Goal: Task Accomplishment & Management: Use online tool/utility

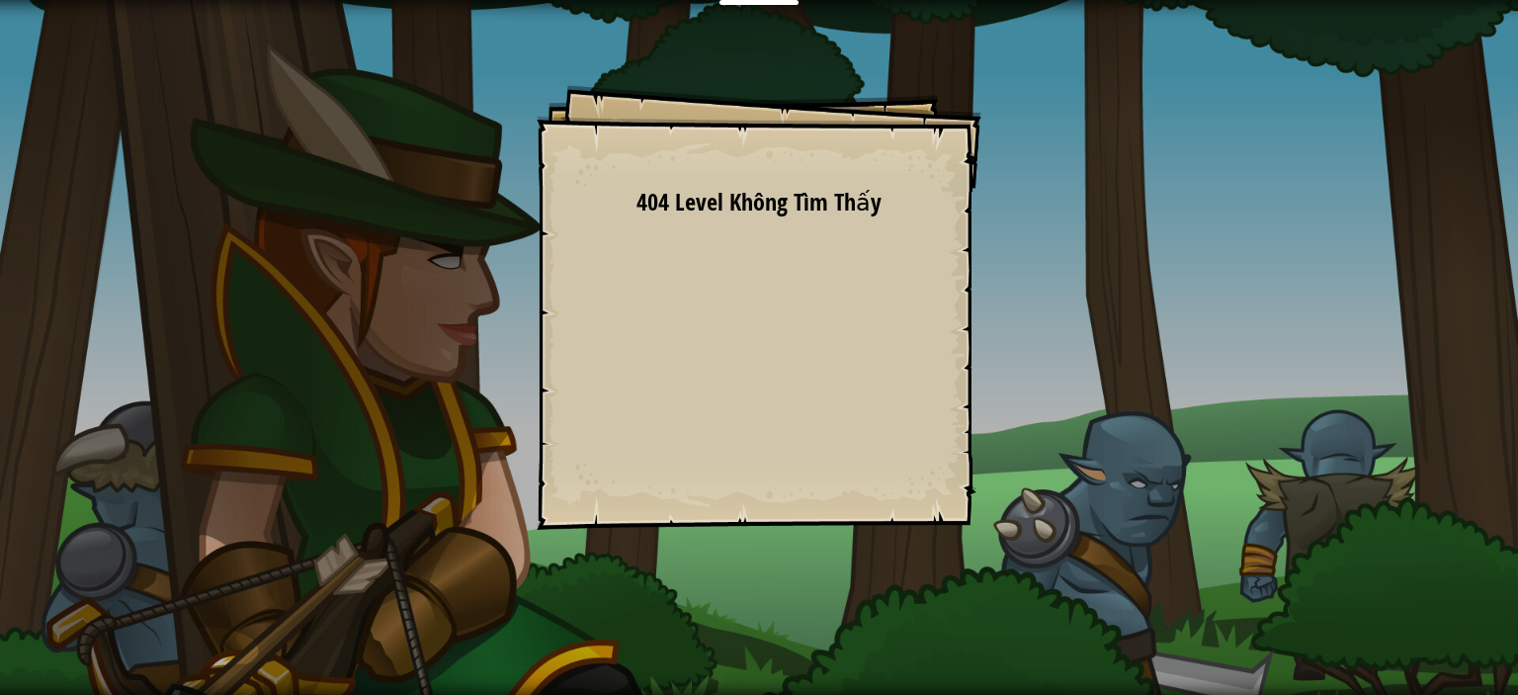
click at [423, 276] on div "Goals Start Level Không kết nối được với server 404 Level Không Tìm Thấy Bạn cầ…" at bounding box center [759, 347] width 1518 height 695
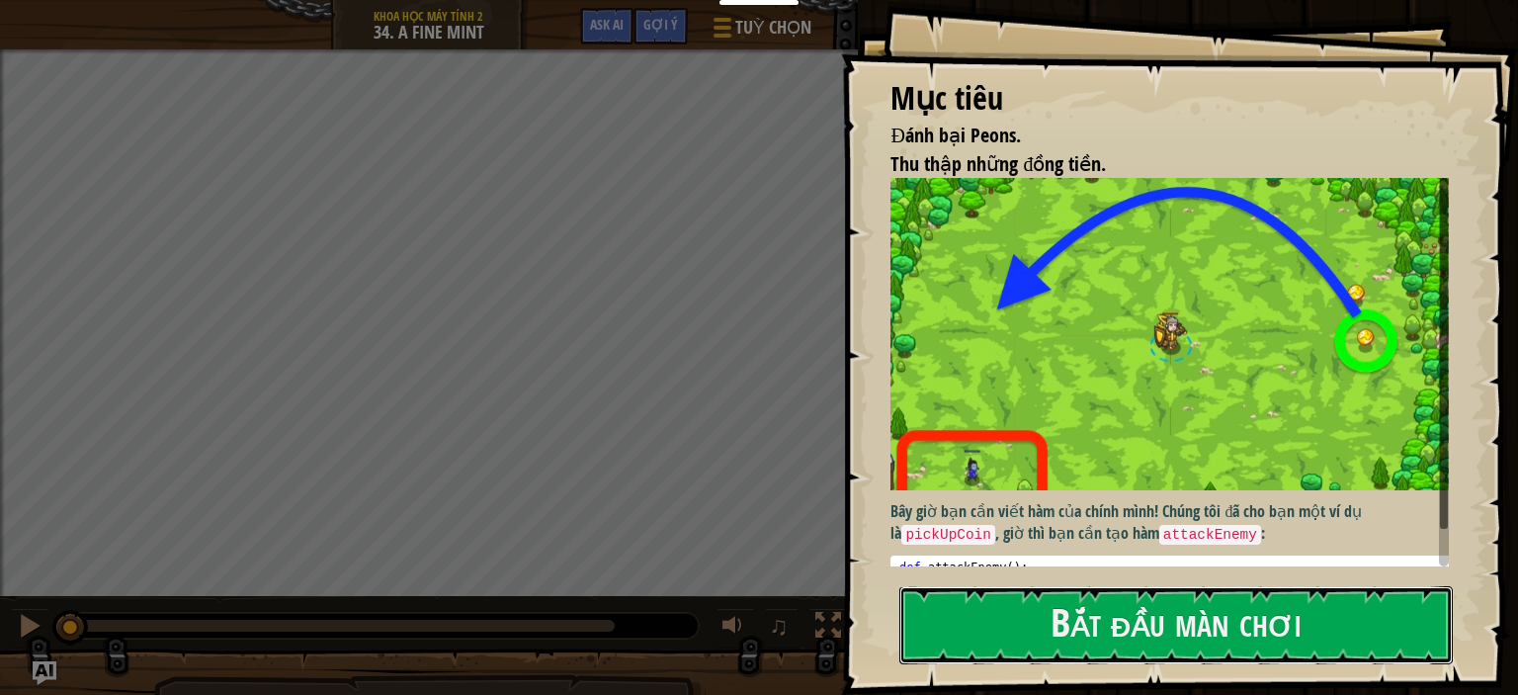
click at [1083, 663] on button "Bắt đầu màn chơi" at bounding box center [1176, 625] width 554 height 78
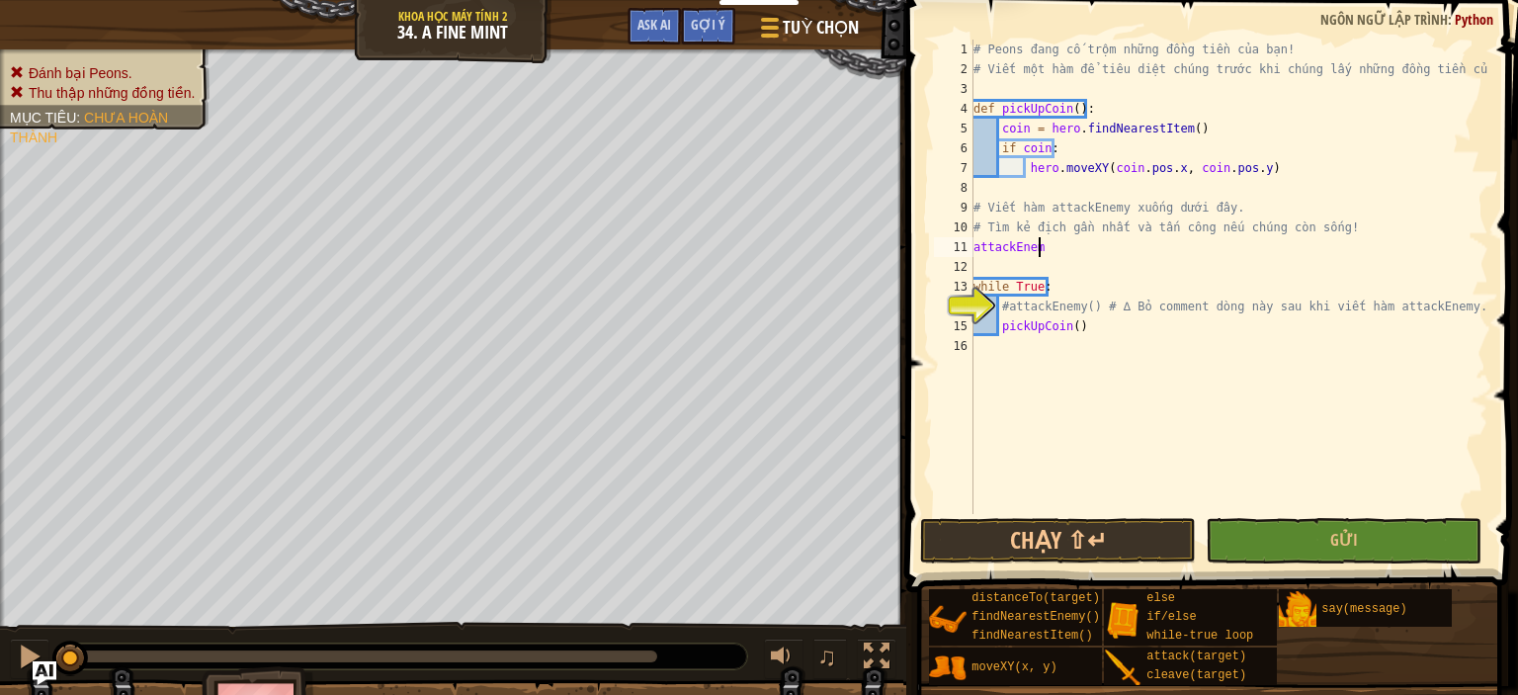
scroll to position [9, 4]
click at [964, 241] on div "11" at bounding box center [954, 247] width 40 height 20
click at [973, 242] on div "# Peons đang cố trộm những đồng tiền của bạn! # Viết một hàm để tiêu diệt chúng…" at bounding box center [1229, 297] width 519 height 514
click at [1087, 242] on div "# Peons đang cố trộm những đồng tiền của bạn! # Viết một hàm để tiêu diệt chúng…" at bounding box center [1229, 297] width 519 height 514
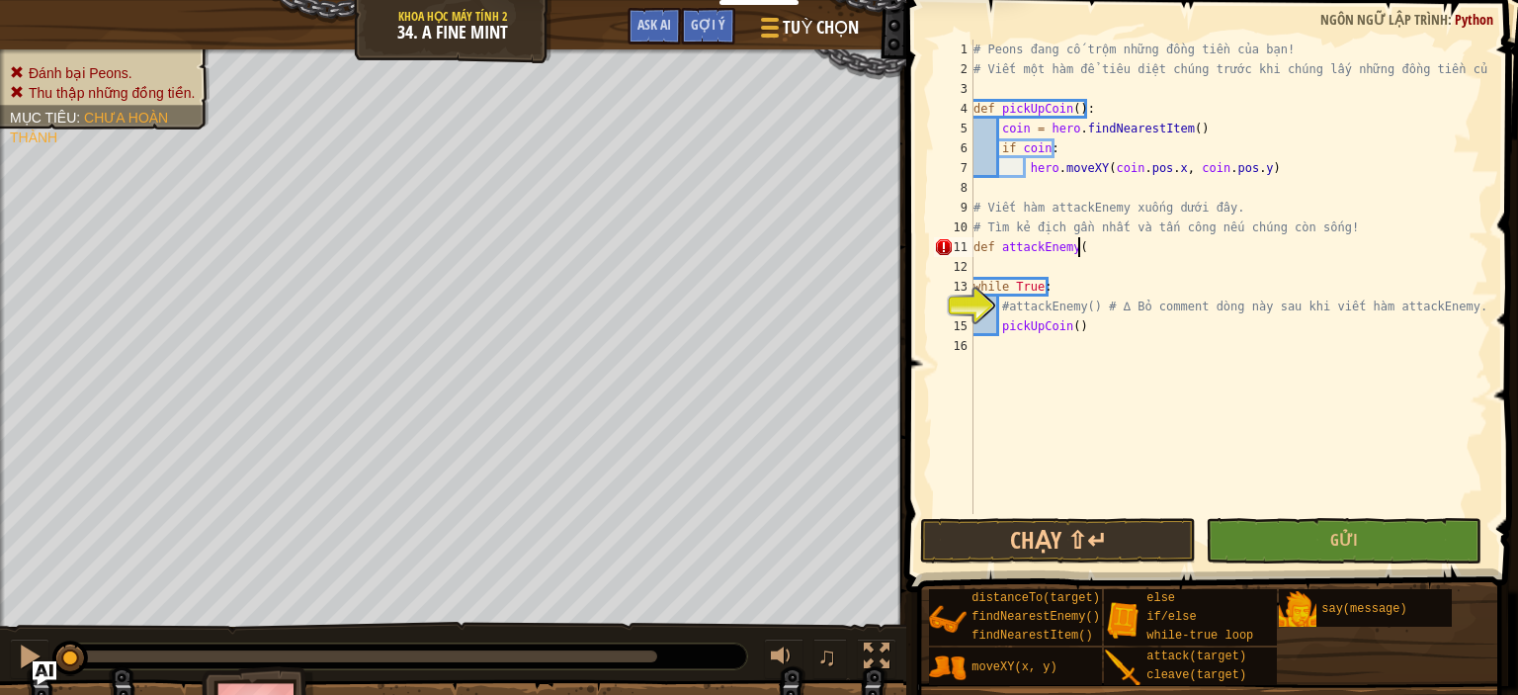
scroll to position [9, 8]
type textarea "def attackEnemy():"
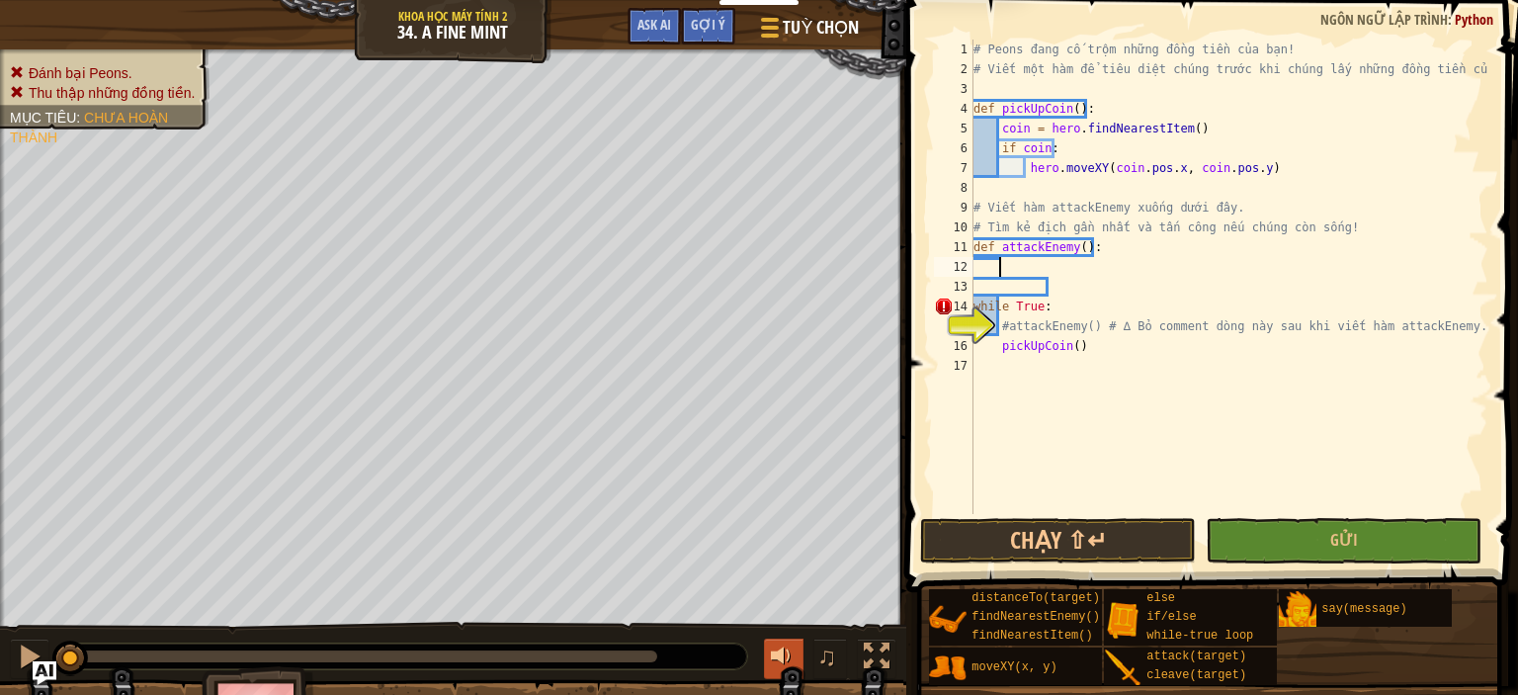
click at [789, 643] on div at bounding box center [784, 656] width 26 height 26
click at [0, 0] on div at bounding box center [0, 0] width 0 height 0
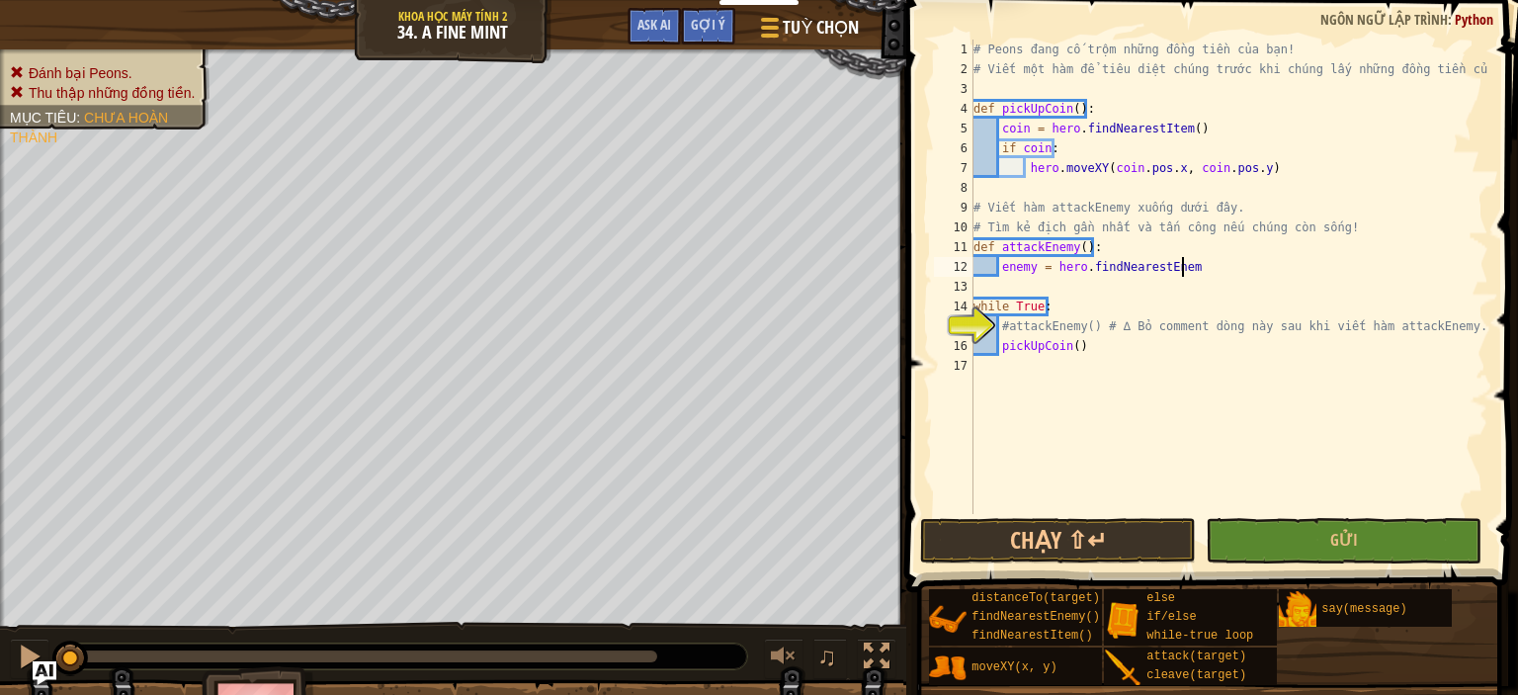
scroll to position [9, 17]
type textarea "enemy = hero.findNearestEnemy()"
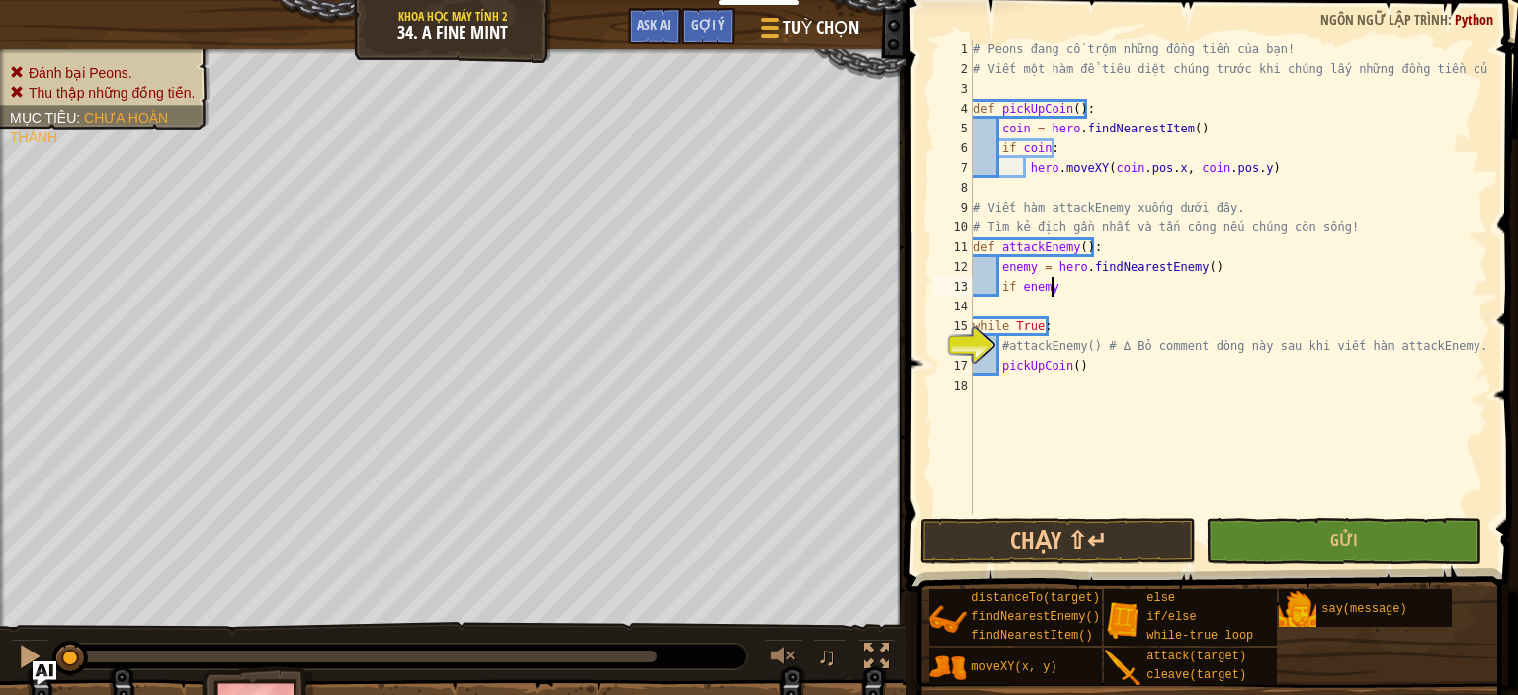
scroll to position [9, 5]
type textarea "if enemy:"
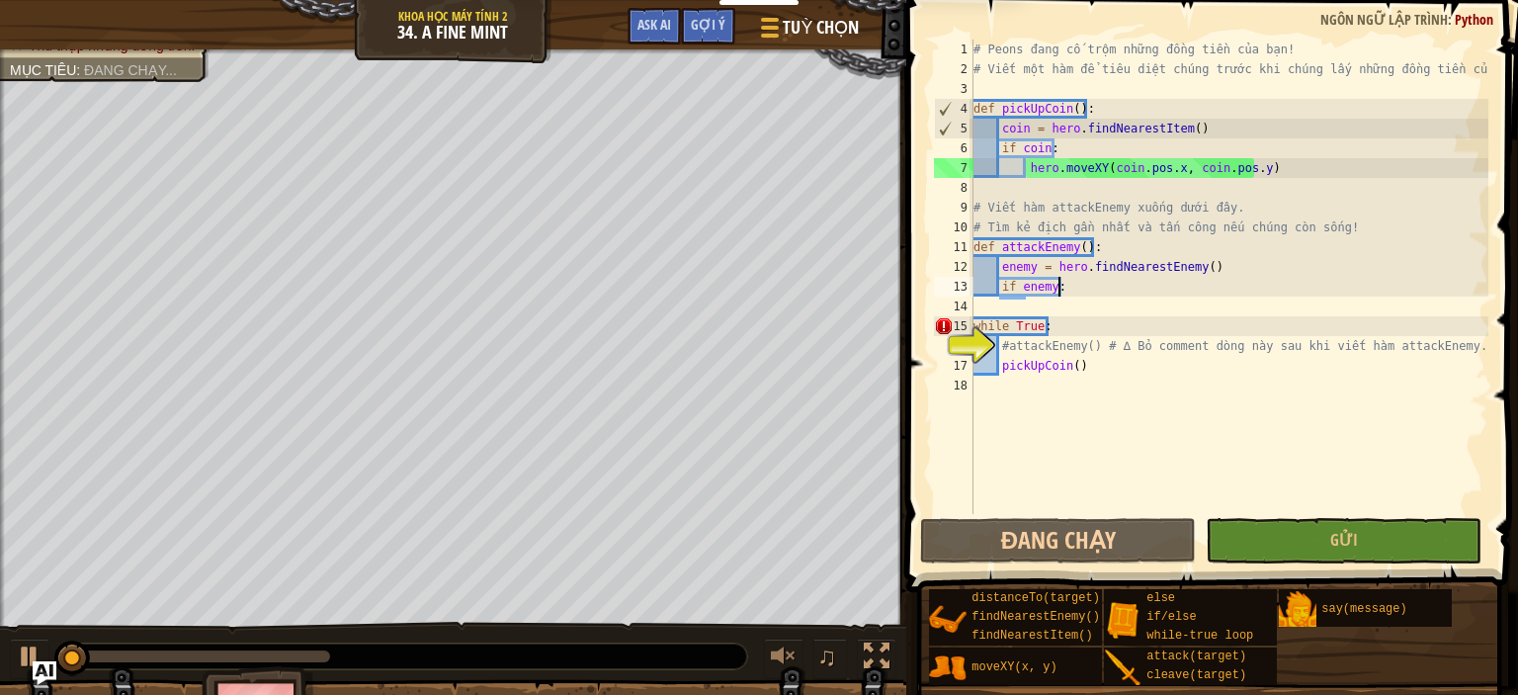
scroll to position [9, 3]
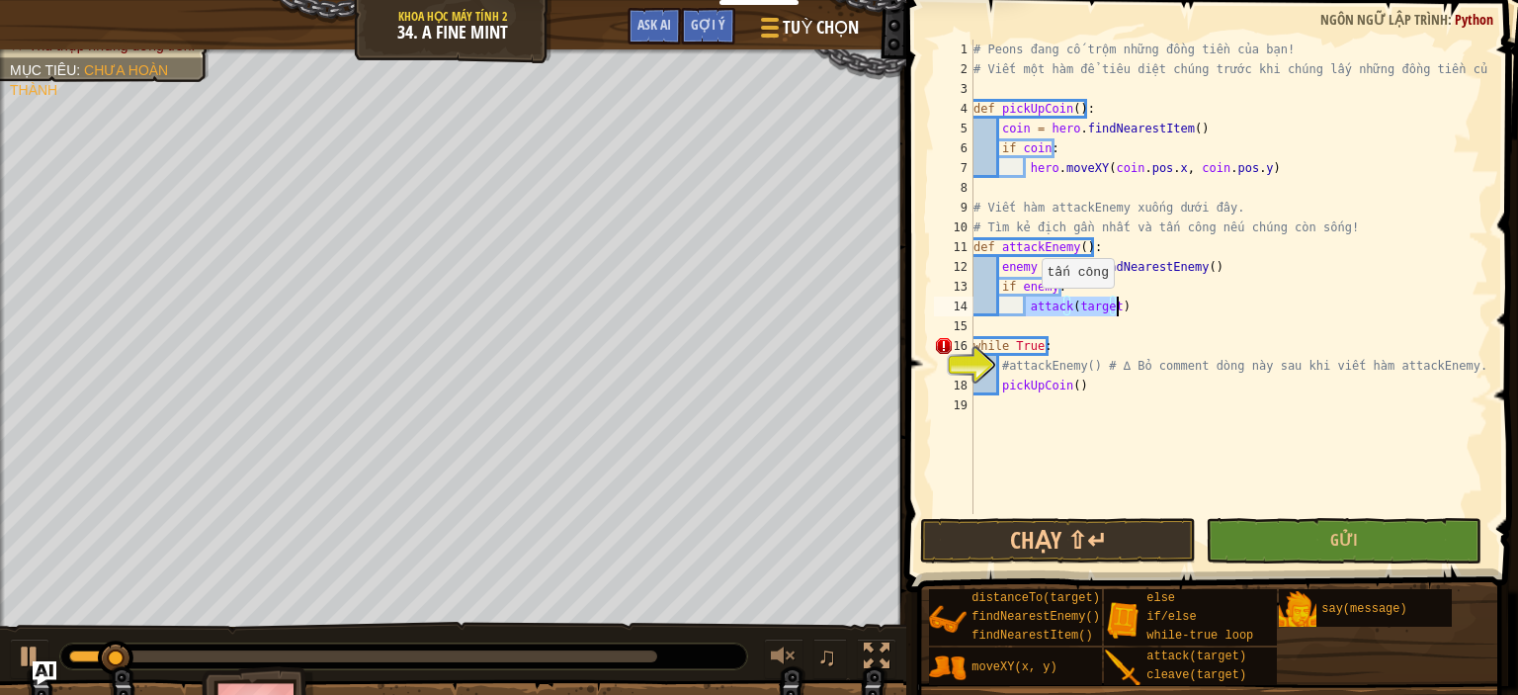
click at [1031, 307] on div "# Peons đang cố trộm những đồng tiền của bạn! # Viết một hàm để tiêu diệt chúng…" at bounding box center [1229, 277] width 519 height 474
click at [1026, 305] on div "# Peons đang cố trộm những đồng tiền của bạn! # Viết một hàm để tiêu diệt chúng…" at bounding box center [1229, 297] width 519 height 514
click at [1135, 301] on div "# Peons đang cố trộm những đồng tiền của bạn! # Viết một hàm để tiêu diệt chúng…" at bounding box center [1229, 297] width 519 height 514
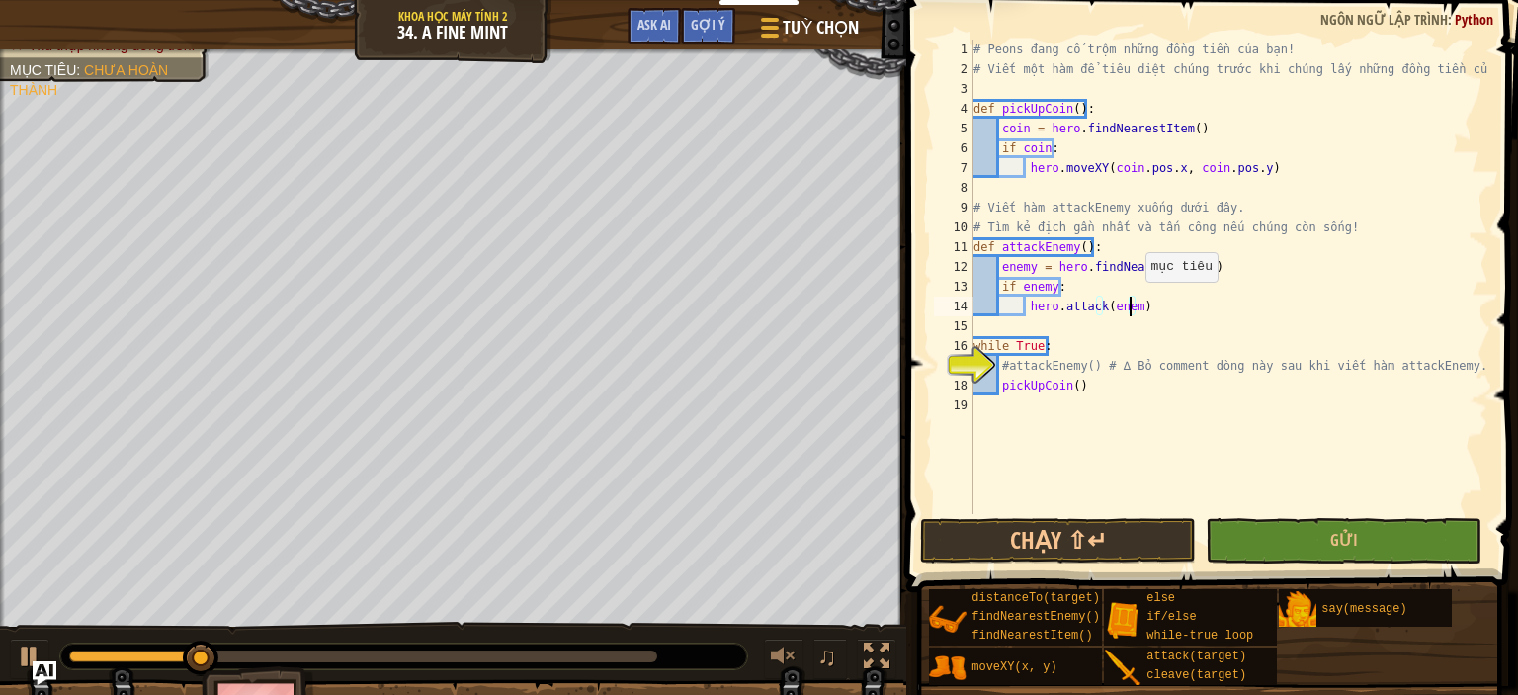
scroll to position [9, 13]
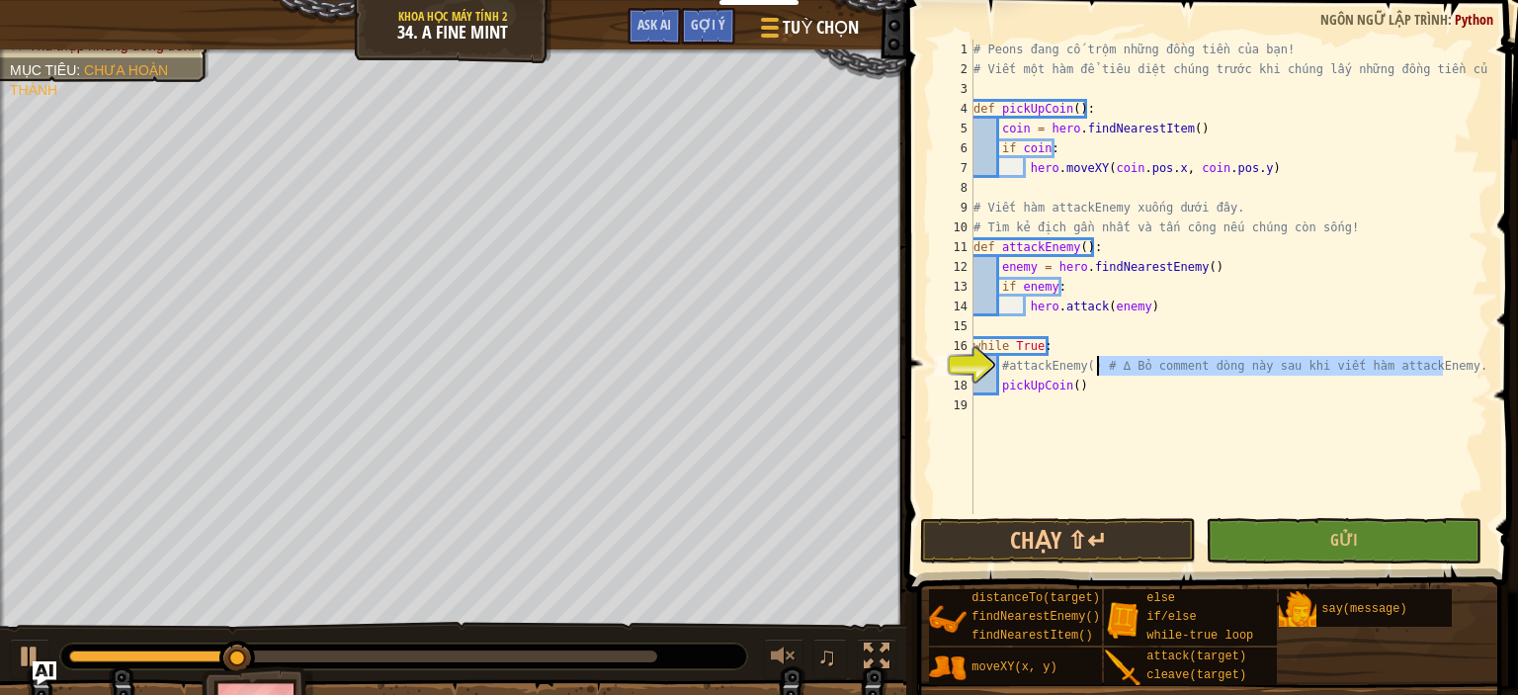
drag, startPoint x: 1442, startPoint y: 369, endPoint x: 1100, endPoint y: 362, distance: 342.1
click at [1100, 362] on div "# Peons đang cố trộm những đồng tiền của bạn! # Viết một hàm để tiêu diệt chúng…" at bounding box center [1229, 297] width 519 height 514
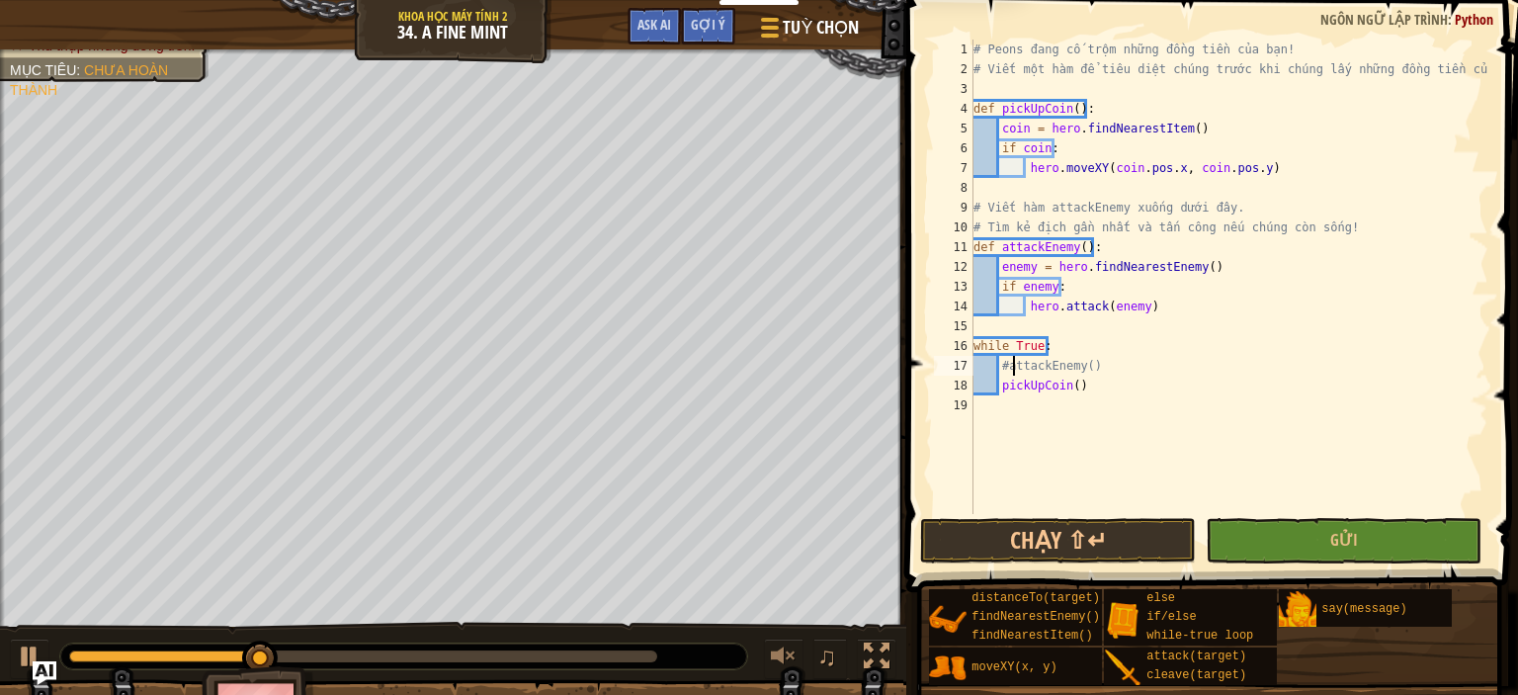
click at [1012, 371] on div "# Peons đang cố trộm những đồng tiền của bạn! # Viết một hàm để tiêu diệt chúng…" at bounding box center [1229, 297] width 519 height 514
type textarea "attackEnemy()"
click at [1052, 531] on button "Chạy ⇧↵" at bounding box center [1058, 540] width 276 height 45
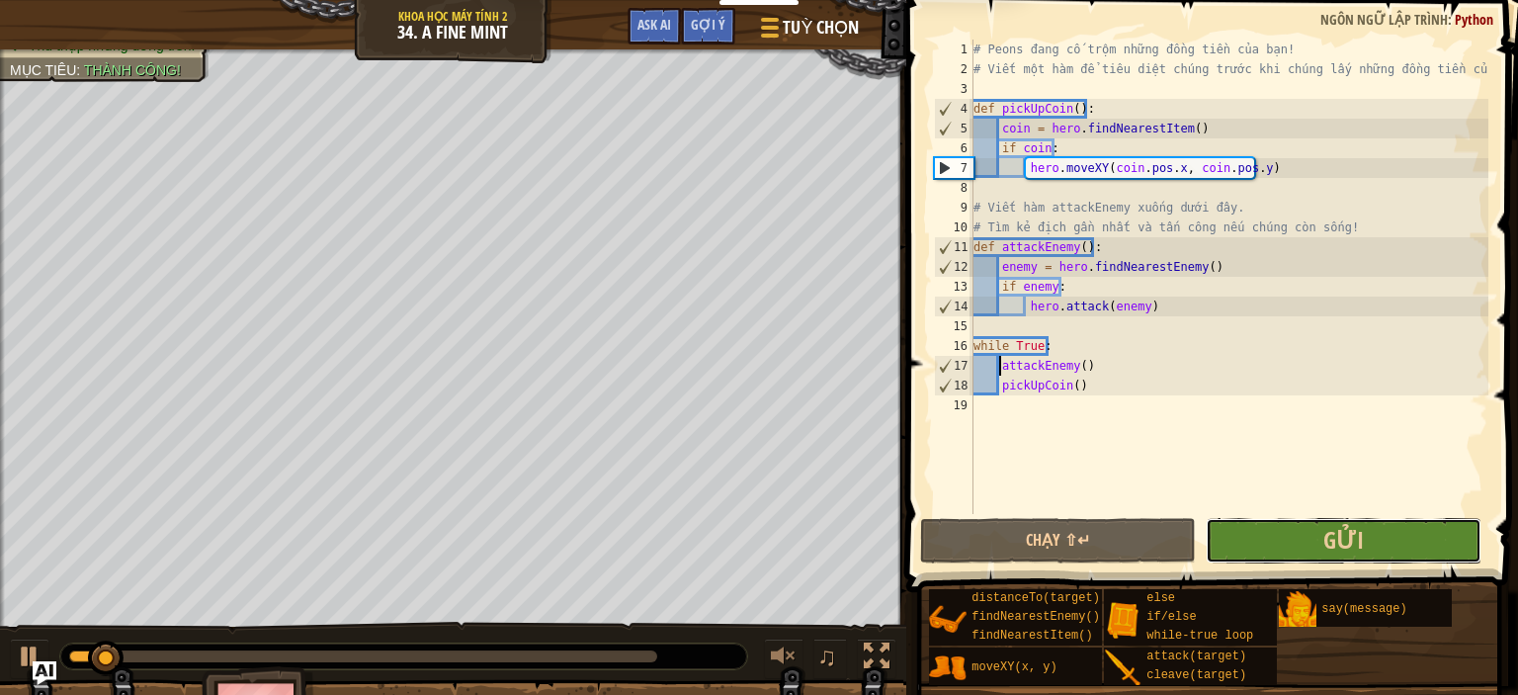
click at [1406, 518] on button "Gửi" at bounding box center [1344, 540] width 276 height 45
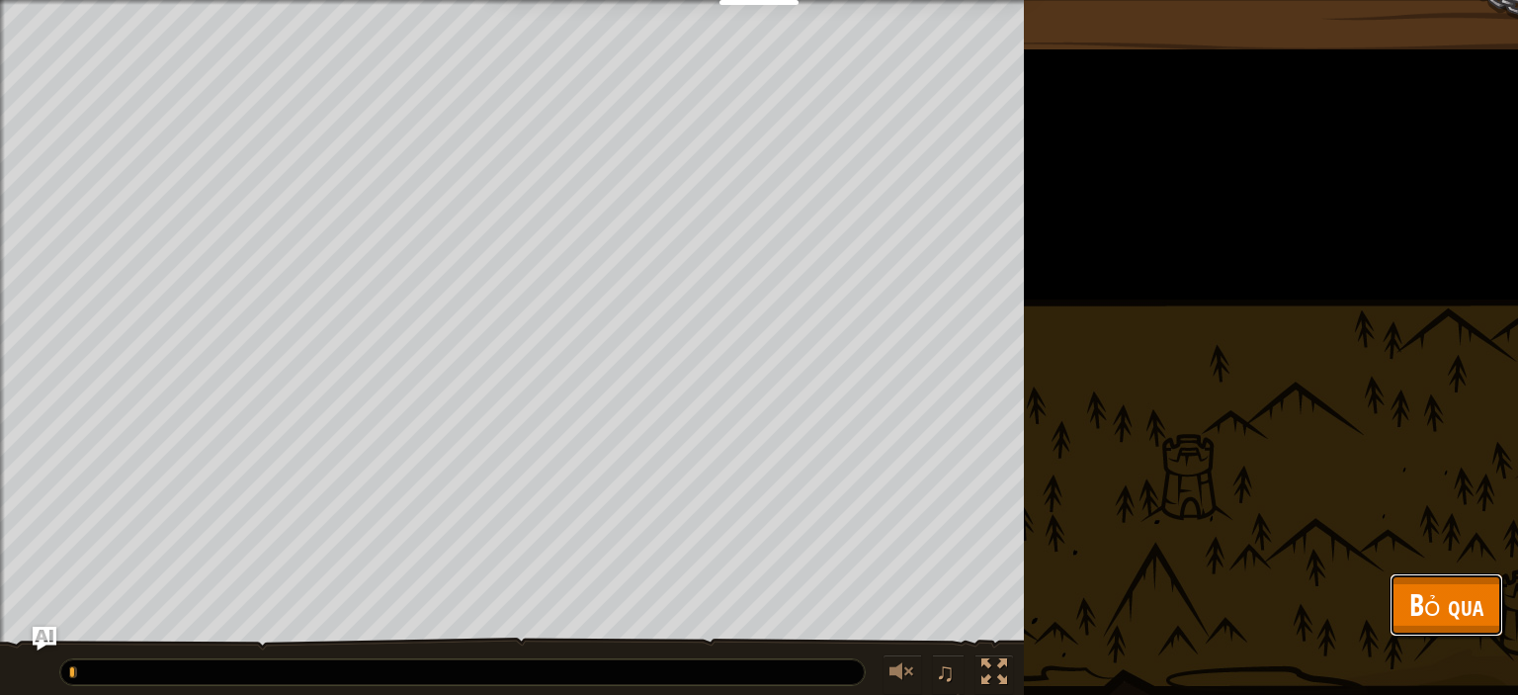
click at [1419, 603] on span "Bỏ qua" at bounding box center [1446, 604] width 74 height 41
